Goal: Information Seeking & Learning: Stay updated

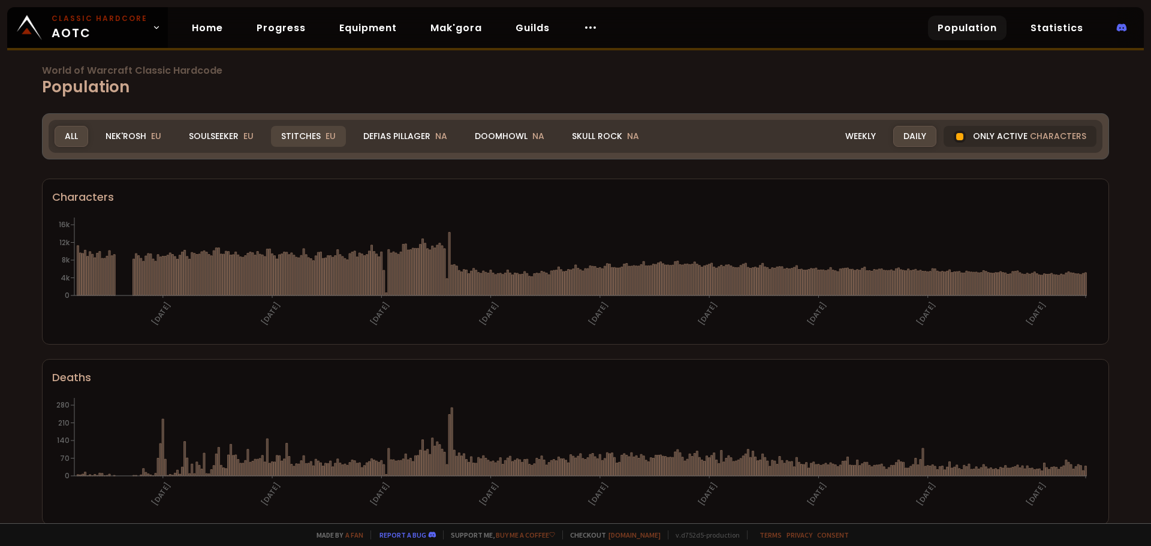
click at [298, 132] on div "Stitches EU" at bounding box center [308, 136] width 75 height 21
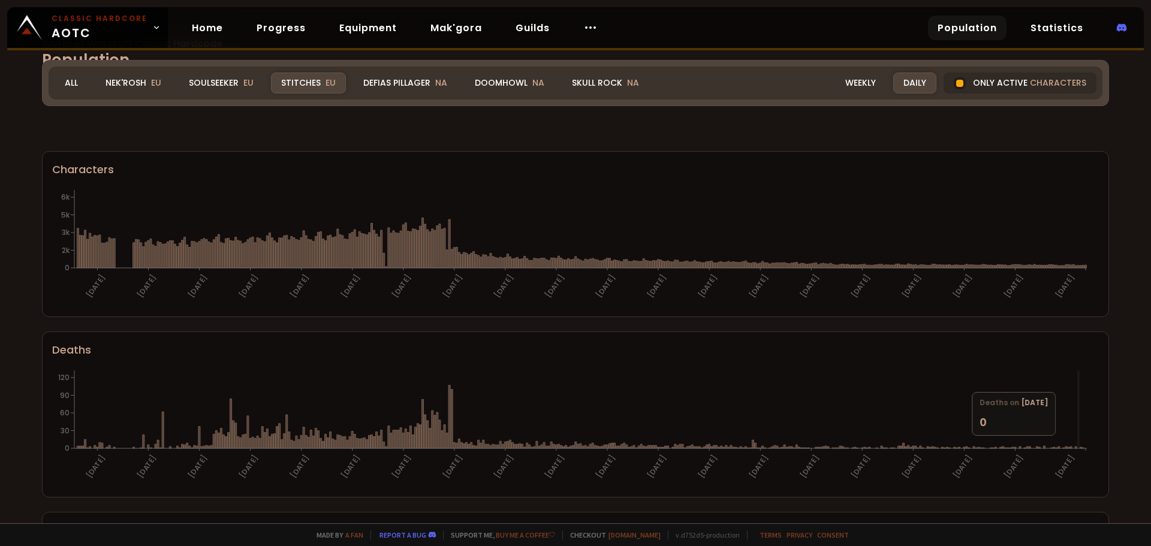
scroll to position [60, 0]
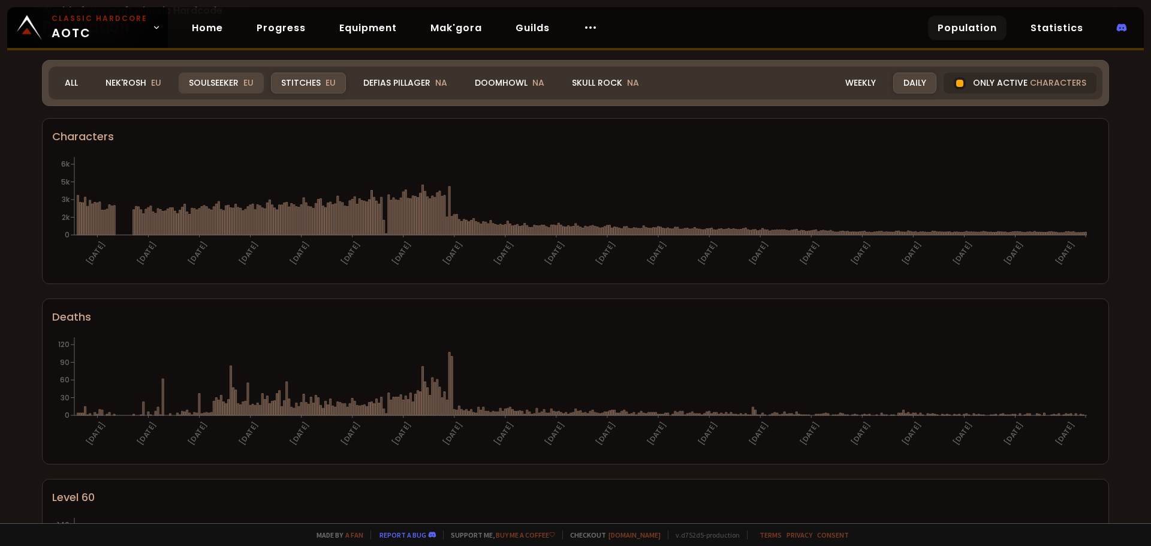
drag, startPoint x: 143, startPoint y: 86, endPoint x: 223, endPoint y: 90, distance: 80.4
click at [143, 86] on div "Nek'Rosh EU" at bounding box center [133, 83] width 76 height 21
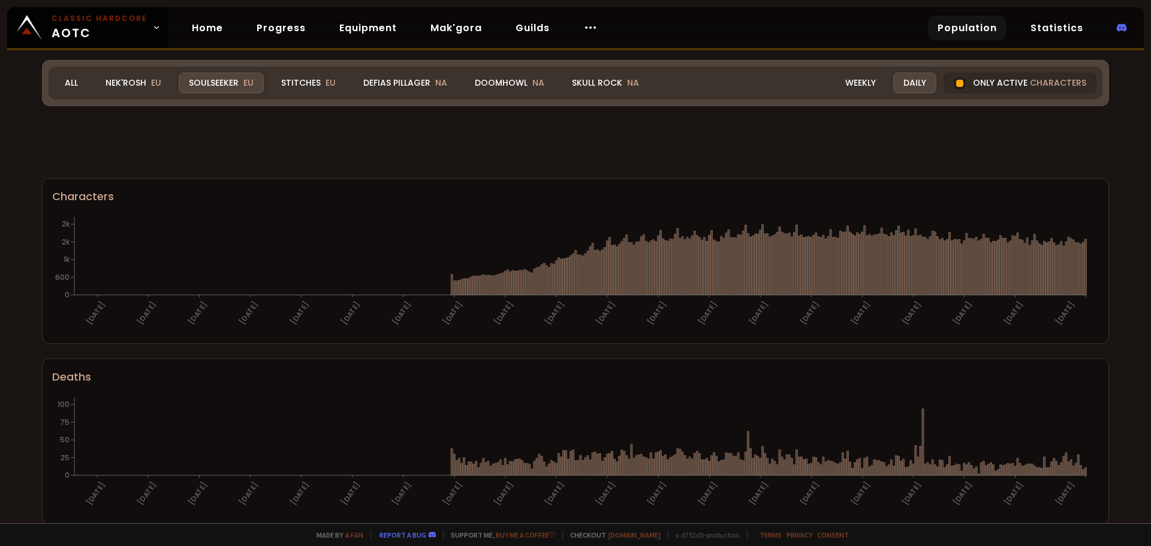
scroll to position [60, 0]
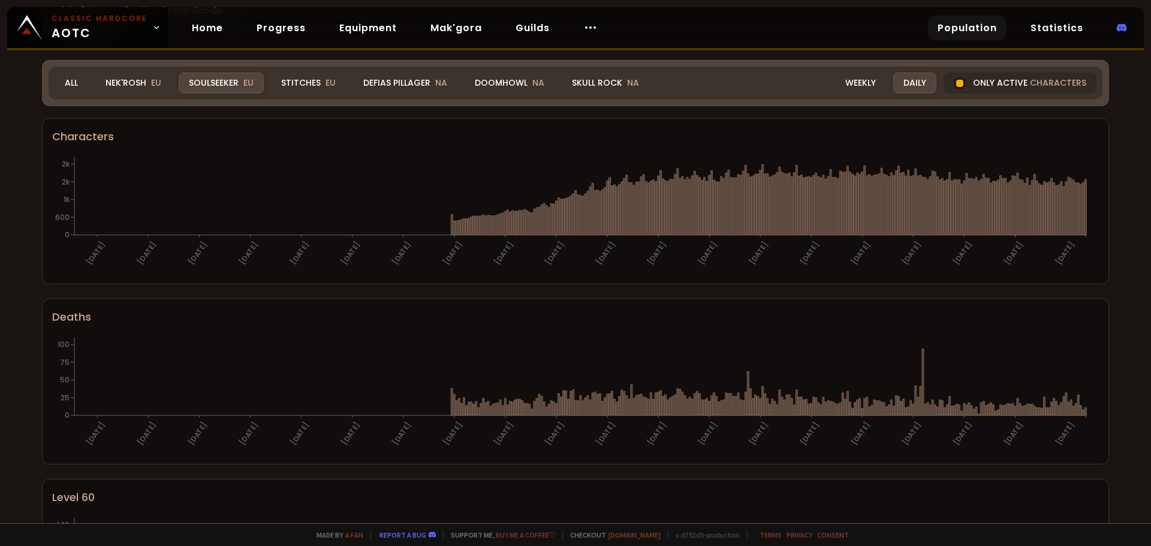
drag, startPoint x: 125, startPoint y: 76, endPoint x: 162, endPoint y: 117, distance: 55.6
click at [125, 76] on div "Nek'Rosh EU" at bounding box center [133, 83] width 76 height 21
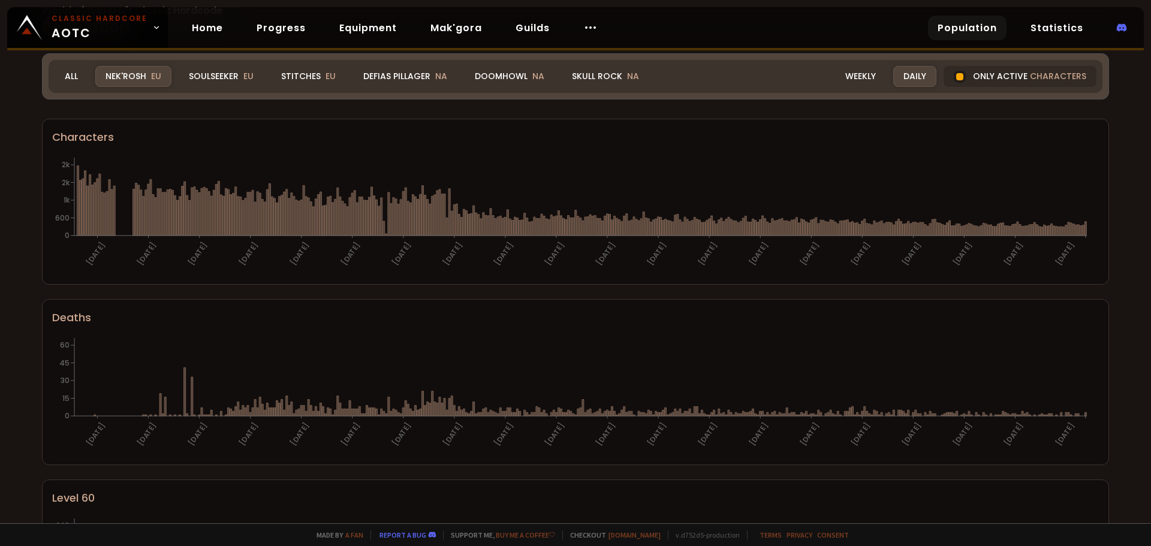
scroll to position [0, 0]
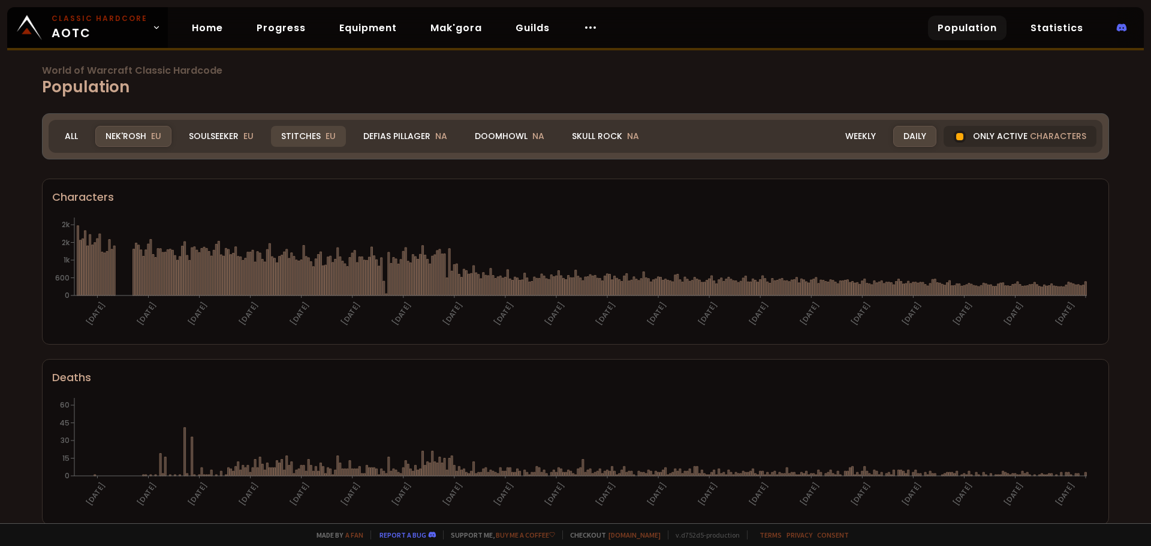
click at [306, 132] on div "Stitches EU" at bounding box center [308, 136] width 75 height 21
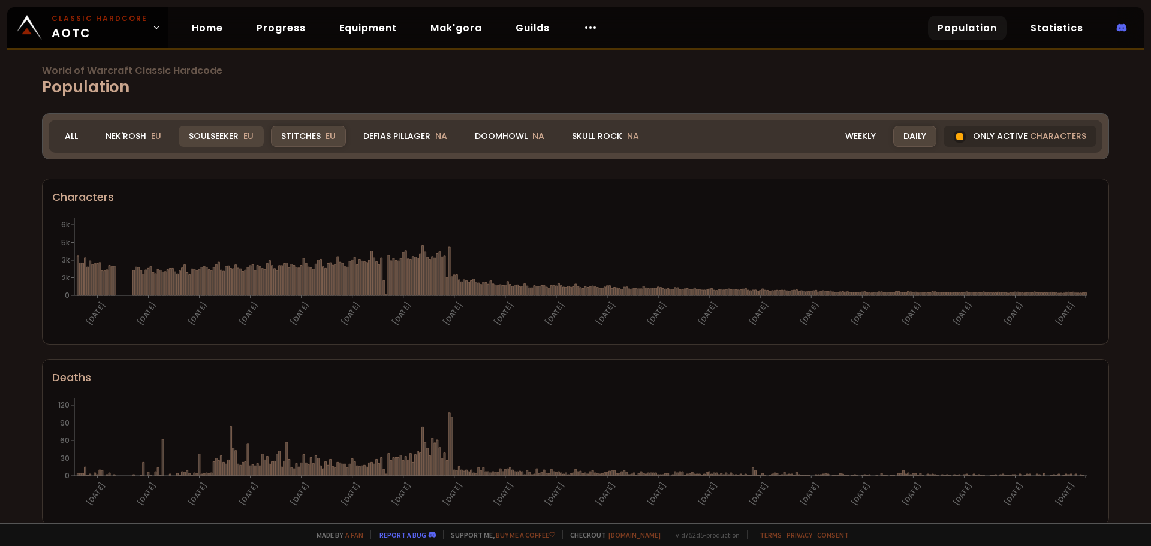
click at [238, 130] on div "Soulseeker EU" at bounding box center [221, 136] width 85 height 21
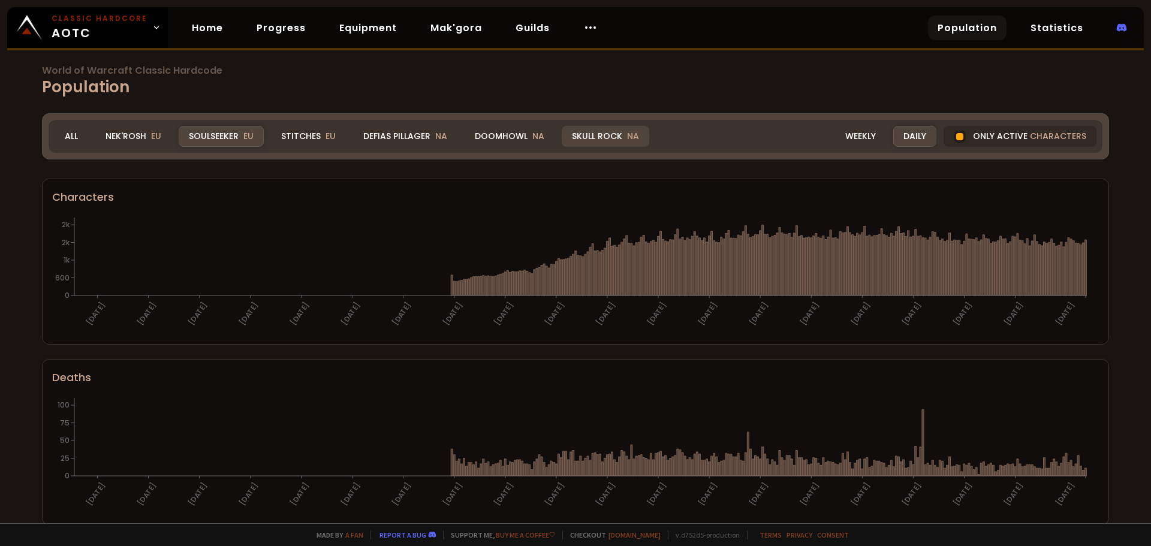
drag, startPoint x: 513, startPoint y: 138, endPoint x: 609, endPoint y: 140, distance: 95.9
click at [513, 138] on div "Doomhowl NA" at bounding box center [509, 136] width 90 height 21
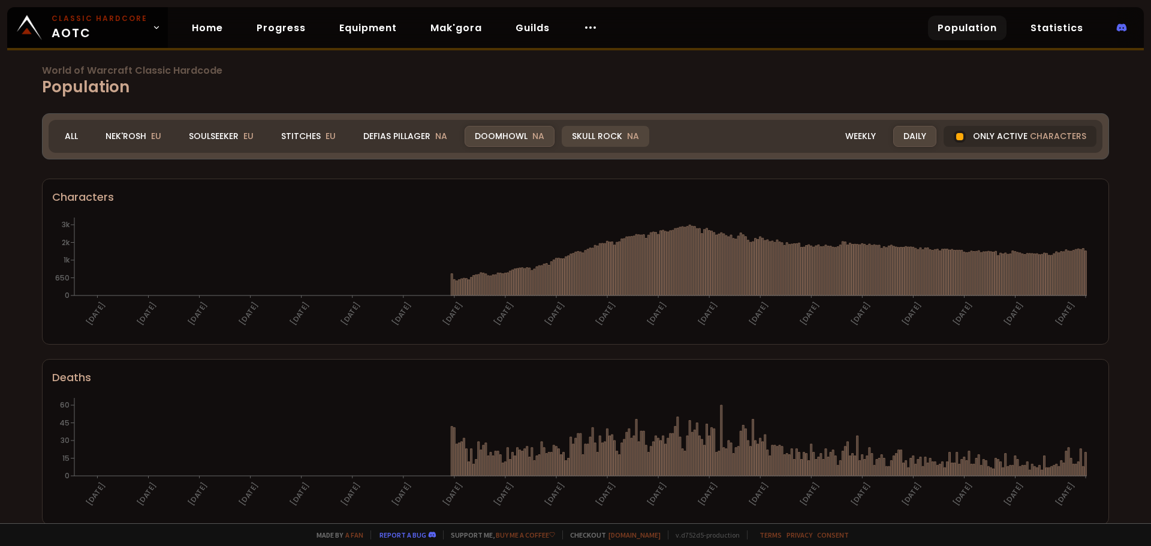
click at [612, 135] on div "Skull Rock NA" at bounding box center [604, 136] width 87 height 21
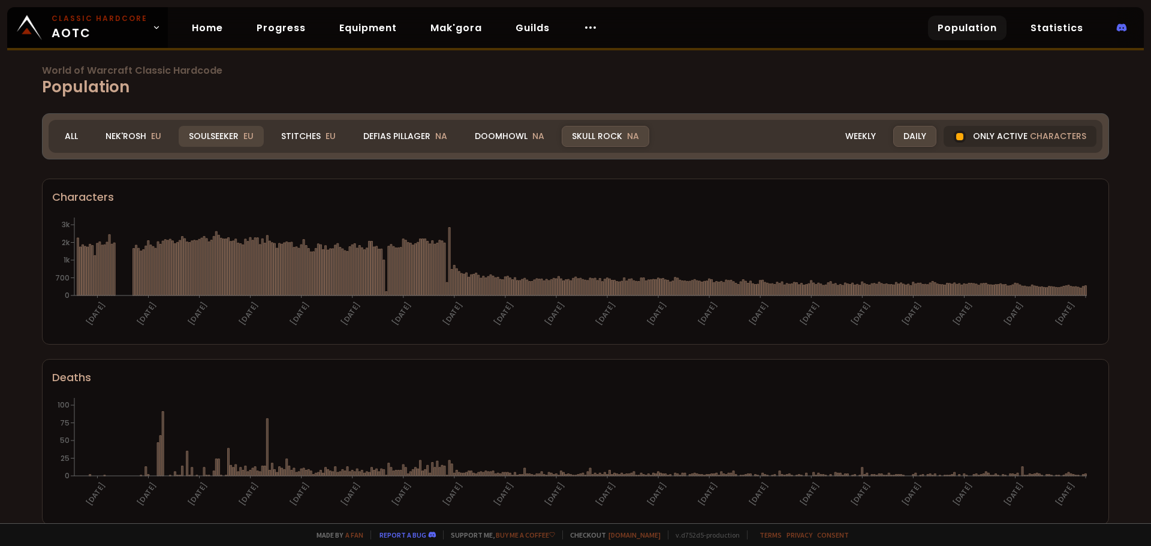
click at [228, 138] on div "Soulseeker EU" at bounding box center [221, 136] width 85 height 21
